Goal: Information Seeking & Learning: Learn about a topic

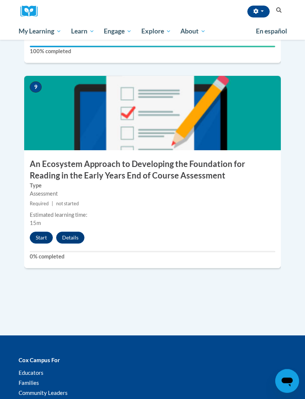
scroll to position [1762, 0]
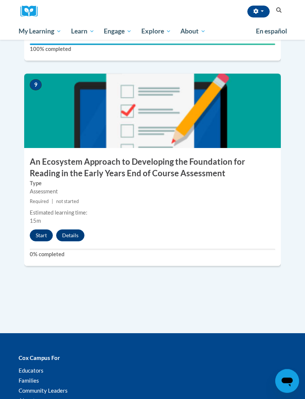
click at [41, 203] on div "9 An Ecosystem Approach to Developing the Foundation for Reading in the Early Y…" at bounding box center [152, 170] width 257 height 192
click at [44, 230] on button "Start" at bounding box center [41, 236] width 23 height 12
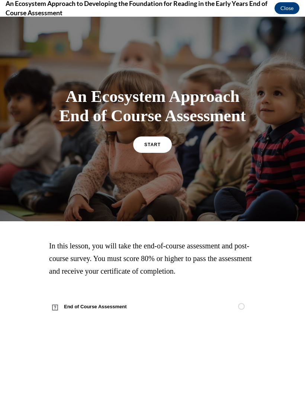
scroll to position [1787, 0]
click at [158, 147] on span "START" at bounding box center [152, 144] width 16 height 5
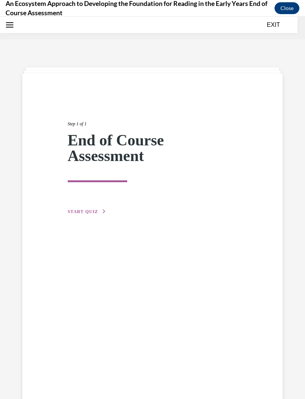
scroll to position [23, 0]
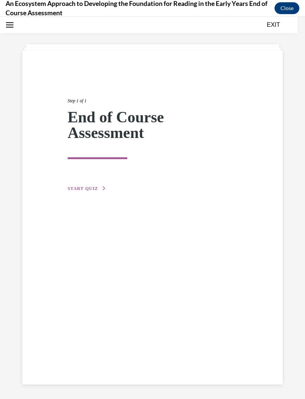
click at [79, 192] on button "START QUIZ" at bounding box center [87, 188] width 39 height 7
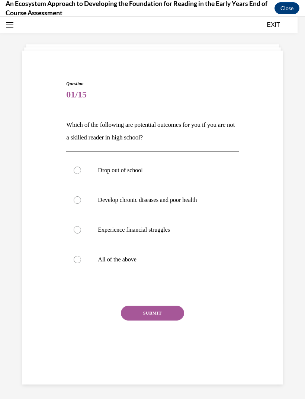
click at [127, 264] on label "All of the above" at bounding box center [152, 260] width 172 height 30
click at [81, 264] on input "All of the above" at bounding box center [77, 259] width 7 height 7
radio input "true"
click at [166, 313] on button "SUBMIT" at bounding box center [152, 313] width 63 height 15
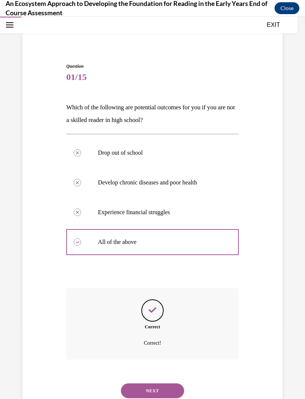
scroll to position [57, 0]
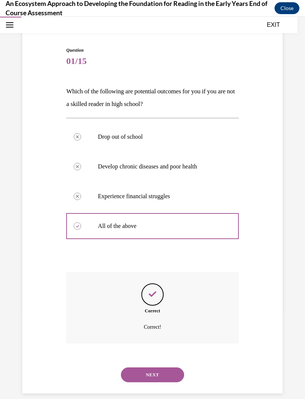
click at [169, 368] on button "NEXT" at bounding box center [152, 375] width 63 height 15
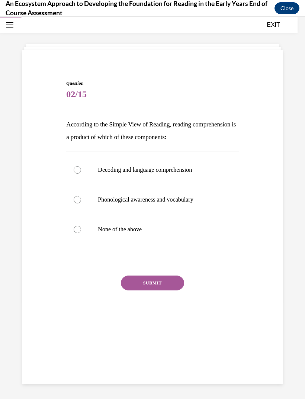
scroll to position [23, 0]
click at [141, 227] on p "None of the above" at bounding box center [159, 229] width 122 height 7
click at [81, 227] on input "None of the above" at bounding box center [77, 229] width 7 height 7
radio input "true"
click at [170, 280] on button "SUBMIT" at bounding box center [152, 283] width 63 height 15
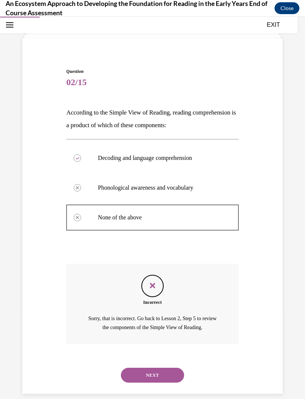
scroll to position [35, 0]
click at [163, 369] on button "NEXT" at bounding box center [152, 375] width 63 height 15
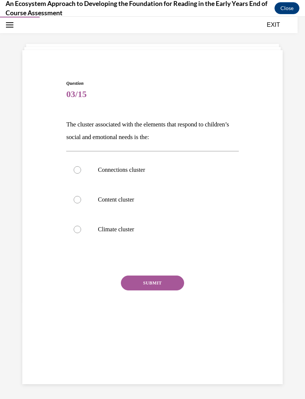
scroll to position [23, 0]
click at [134, 169] on p "Connections cluster" at bounding box center [159, 169] width 122 height 7
click at [81, 169] on input "Connections cluster" at bounding box center [77, 169] width 7 height 7
radio input "true"
click at [168, 284] on button "SUBMIT" at bounding box center [152, 283] width 63 height 15
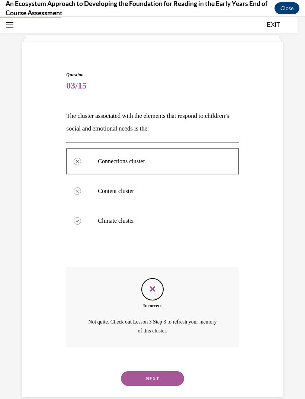
scroll to position [35, 0]
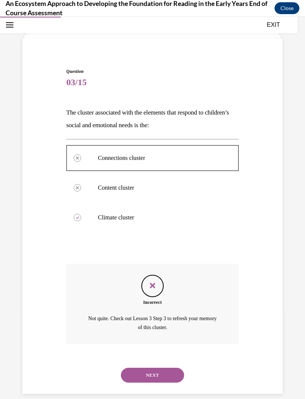
click at [173, 368] on button "NEXT" at bounding box center [152, 375] width 63 height 15
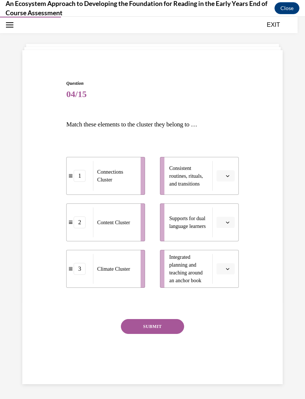
scroll to position [23, 0]
click at [225, 176] on span "button" at bounding box center [227, 175] width 5 height 5
click at [224, 223] on span "2" at bounding box center [222, 223] width 3 height 6
click at [226, 217] on button "button" at bounding box center [226, 222] width 18 height 11
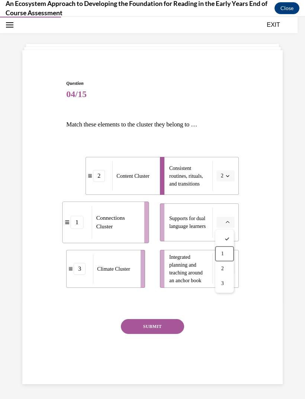
click at [226, 256] on div "1" at bounding box center [225, 254] width 19 height 15
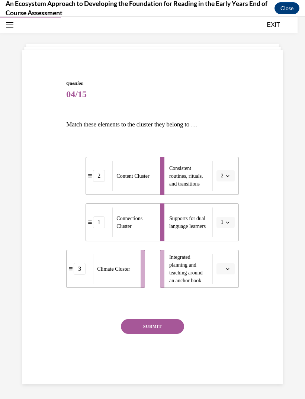
click at [232, 269] on button "button" at bounding box center [226, 269] width 18 height 11
click at [226, 326] on div "3" at bounding box center [225, 330] width 19 height 15
click at [162, 324] on button "SUBMIT" at bounding box center [152, 326] width 63 height 15
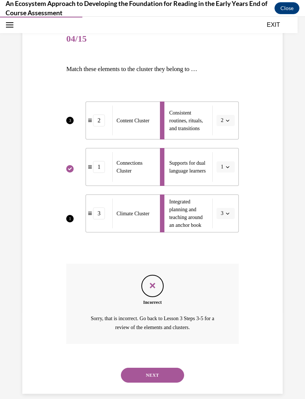
scroll to position [79, 0]
click at [159, 368] on button "NEXT" at bounding box center [152, 375] width 63 height 15
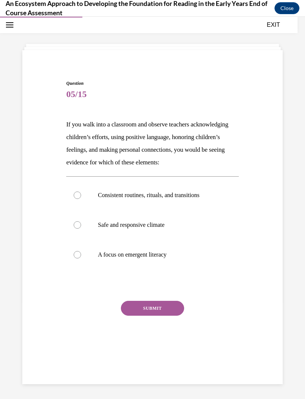
scroll to position [23, 0]
